Goal: Information Seeking & Learning: Learn about a topic

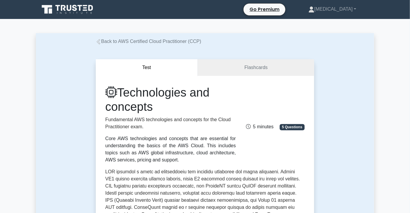
click at [168, 41] on link "Back to AWS Certified Cloud Practitioner (CCP)" at bounding box center [148, 41] width 105 height 5
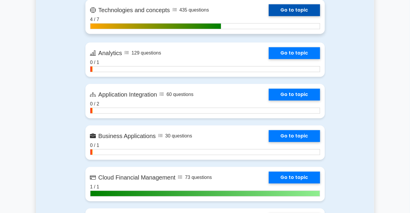
scroll to position [323, 0]
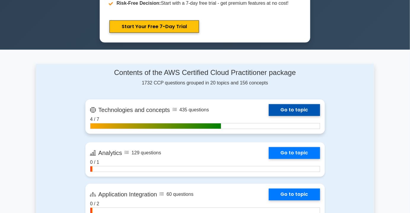
click at [268, 111] on link "Go to topic" at bounding box center [293, 110] width 51 height 12
